Goal: Transaction & Acquisition: Purchase product/service

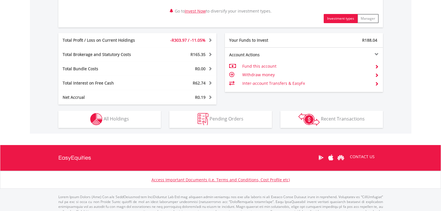
scroll to position [305, 0]
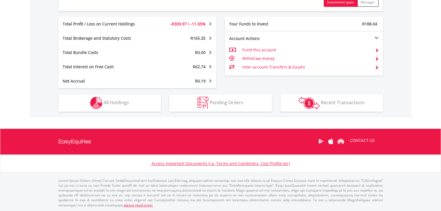
click at [119, 106] on button "Holdings All Holdings" at bounding box center [109, 102] width 103 height 17
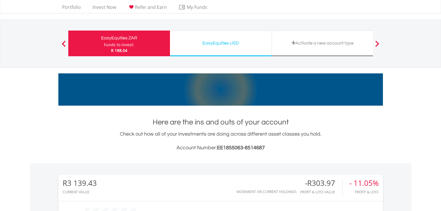
scroll to position [0, 0]
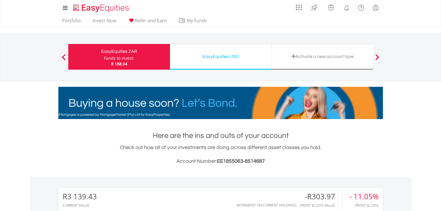
click at [204, 53] on div "EasyEquities USD" at bounding box center [220, 56] width 95 height 8
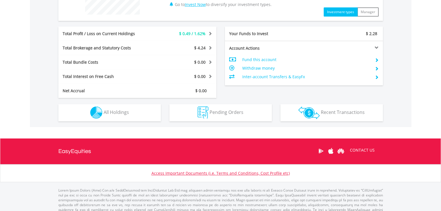
scroll to position [271, 0]
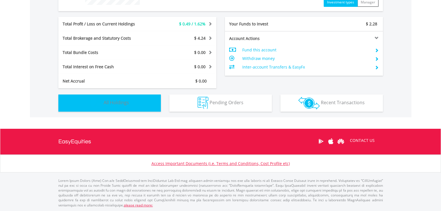
click at [130, 100] on button "Holdings All Holdings" at bounding box center [109, 102] width 103 height 17
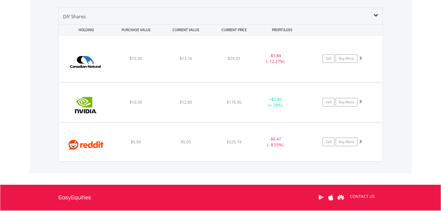
scroll to position [392, 0]
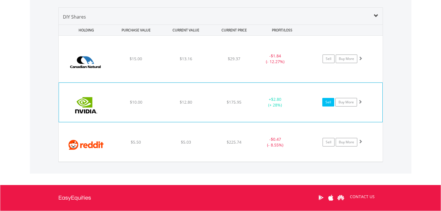
click at [328, 103] on link "Sell" at bounding box center [328, 102] width 12 height 9
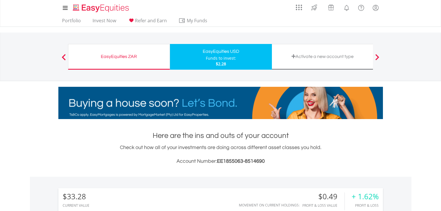
click at [125, 58] on div "EasyEquities ZAR" at bounding box center [119, 56] width 95 height 8
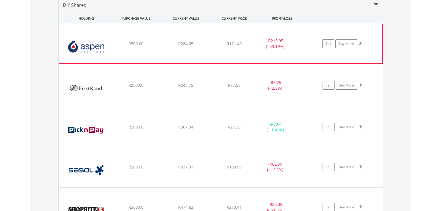
scroll to position [438, 0]
